Goal: Task Accomplishment & Management: Complete application form

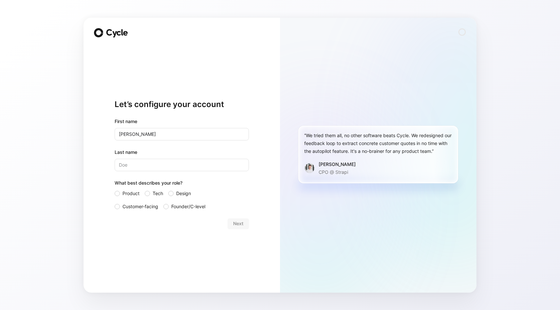
type input "[PERSON_NAME]"
click at [123, 196] on span "Product" at bounding box center [130, 194] width 17 height 8
click at [115, 190] on input "Product" at bounding box center [115, 190] width 0 height 0
click at [146, 205] on span "Customer-facing" at bounding box center [140, 207] width 36 height 8
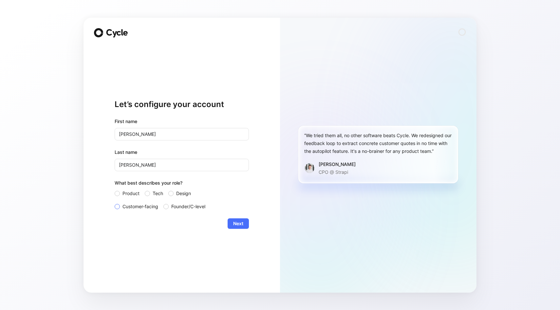
click at [115, 203] on input "Customer-facing" at bounding box center [115, 203] width 0 height 0
click at [241, 226] on span "Next" at bounding box center [238, 224] width 10 height 8
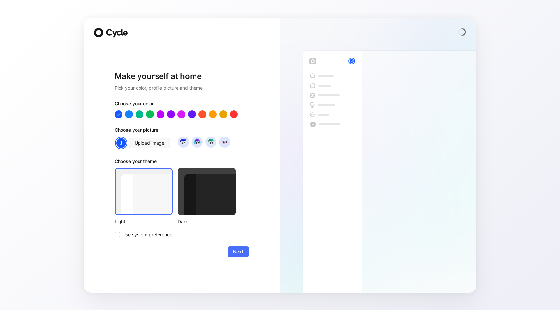
click at [241, 258] on div "Make yourself at home Pick your color, profile picture and theme Choose your co…" at bounding box center [182, 164] width 134 height 236
click at [240, 252] on span "Next" at bounding box center [238, 252] width 10 height 8
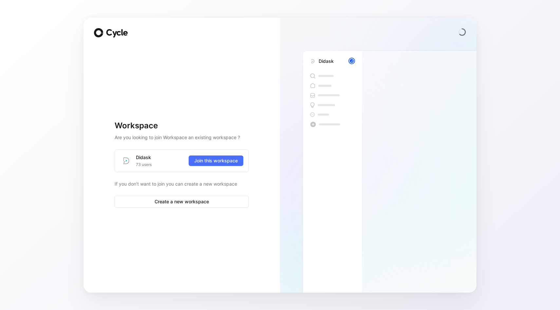
drag, startPoint x: 178, startPoint y: 178, endPoint x: 172, endPoint y: 169, distance: 11.0
click at [172, 169] on div "Didask 73 users Join this workspace If you don't want to join you can create a …" at bounding box center [182, 174] width 134 height 66
click at [223, 167] on div "Didask 73 users Join this workspace" at bounding box center [182, 160] width 134 height 23
click at [224, 164] on span "Join this workspace" at bounding box center [216, 161] width 44 height 8
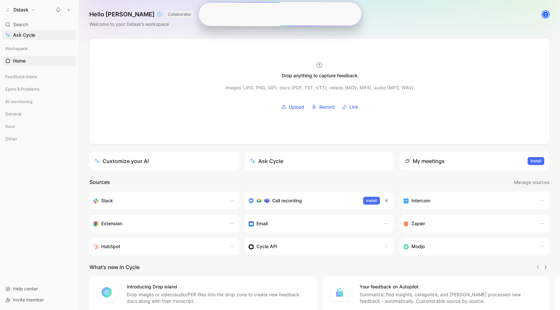
click at [39, 82] on div "Feedback inbox" at bounding box center [39, 78] width 73 height 12
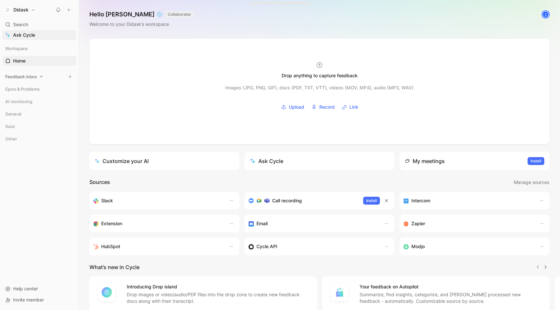
click at [33, 79] on span "Feedback inbox" at bounding box center [21, 76] width 32 height 7
